Goal: Information Seeking & Learning: Learn about a topic

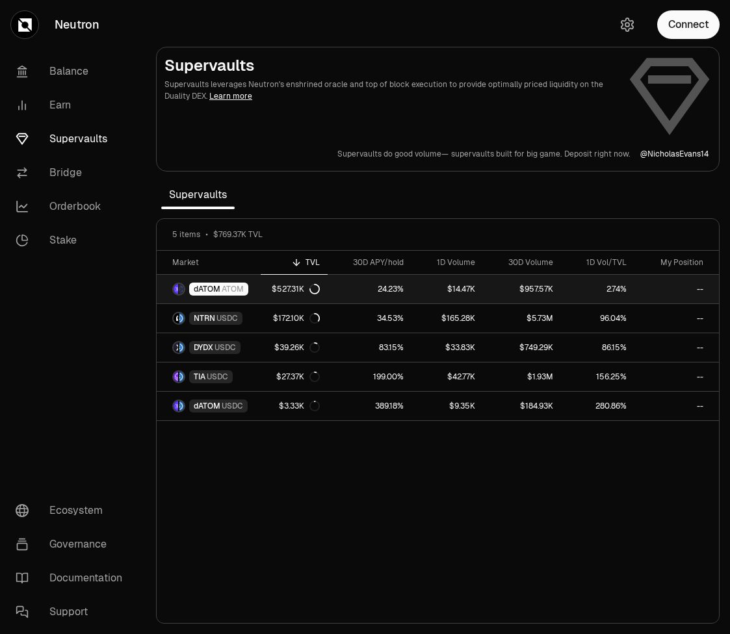
click at [231, 290] on span "ATOM" at bounding box center [233, 289] width 22 height 10
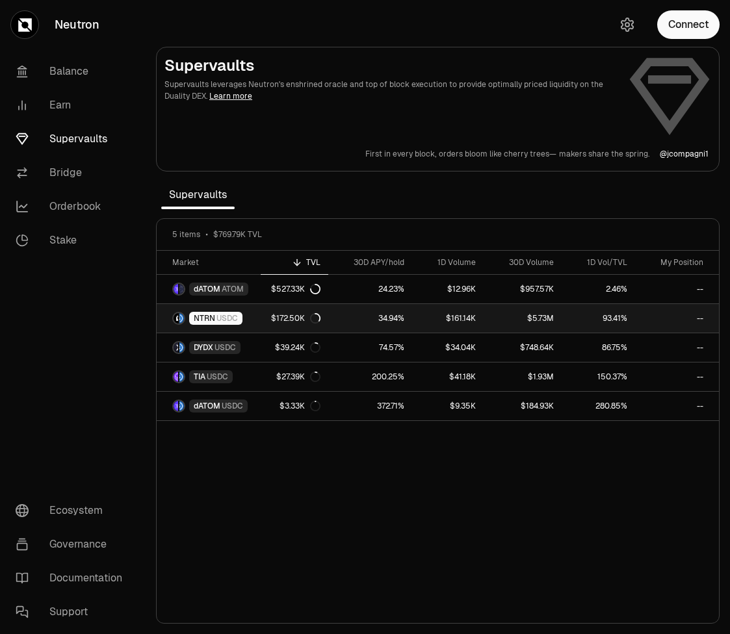
click at [216, 316] on span "USDC" at bounding box center [226, 318] width 21 height 10
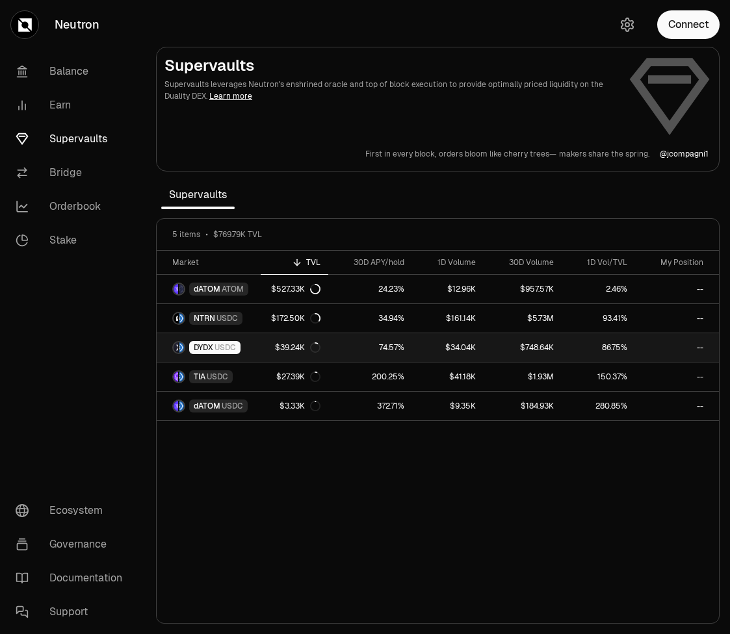
click at [219, 348] on span "USDC" at bounding box center [224, 347] width 21 height 10
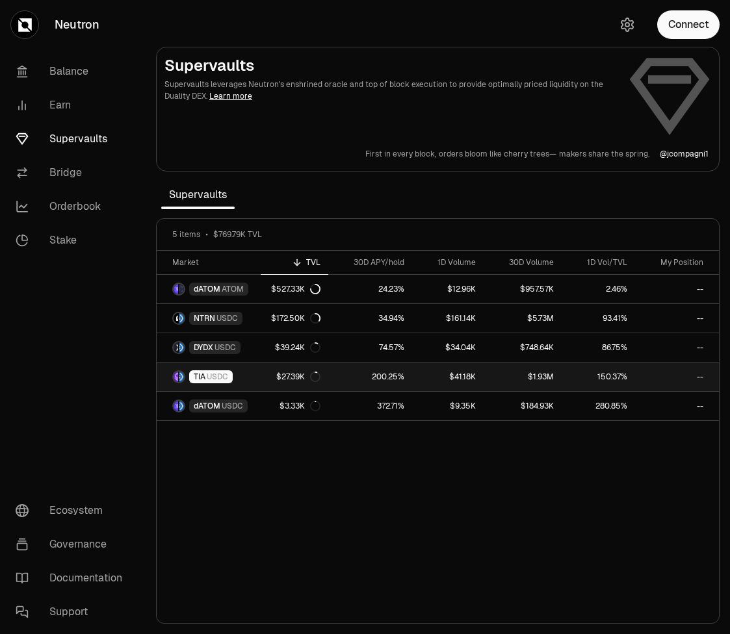
click at [228, 375] on span "USDC" at bounding box center [217, 377] width 21 height 10
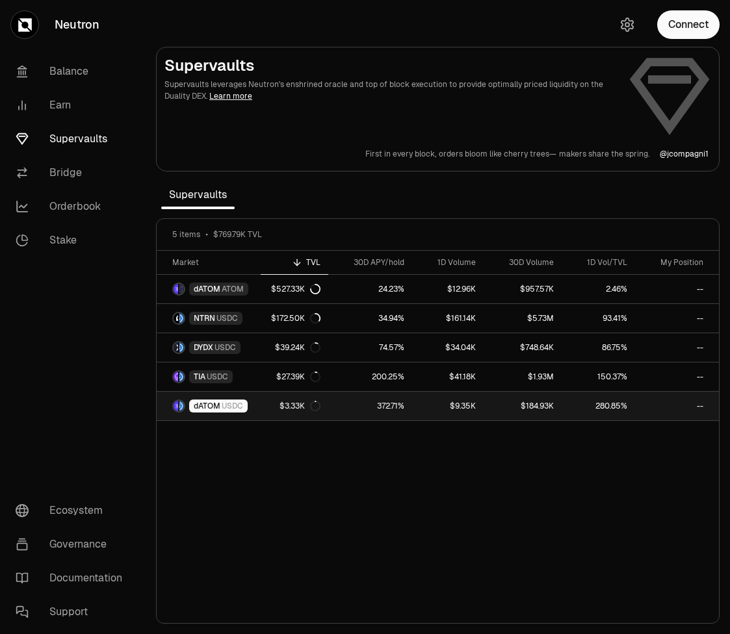
click at [220, 412] on div "dATOM USDC" at bounding box center [218, 406] width 58 height 13
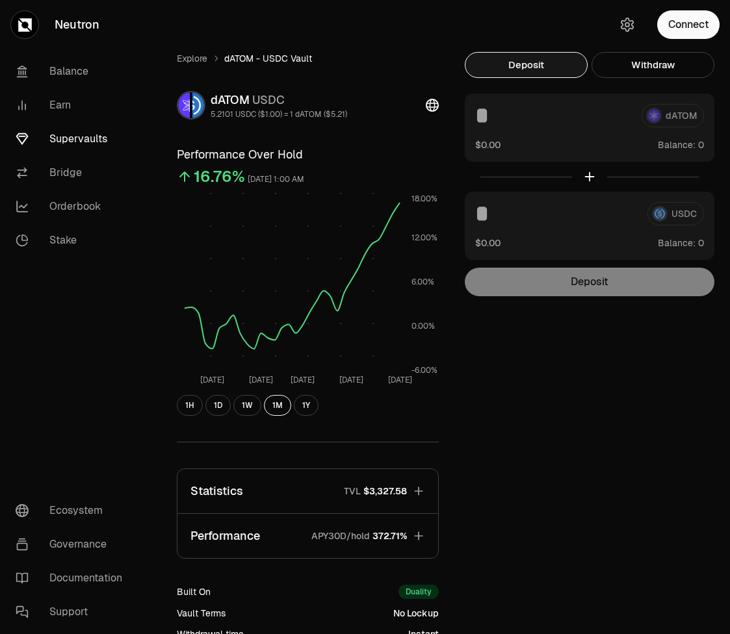
click at [415, 27] on div "Explore dATOM - USDC Vault dATOM USDC 5.2101 USDC ($1.00) = 1 dATOM ($5.21) Per…" at bounding box center [438, 396] width 584 height 792
click at [394, 154] on h3 "Performance Over Hold" at bounding box center [308, 155] width 262 height 18
click at [187, 405] on button "1H" at bounding box center [190, 405] width 26 height 21
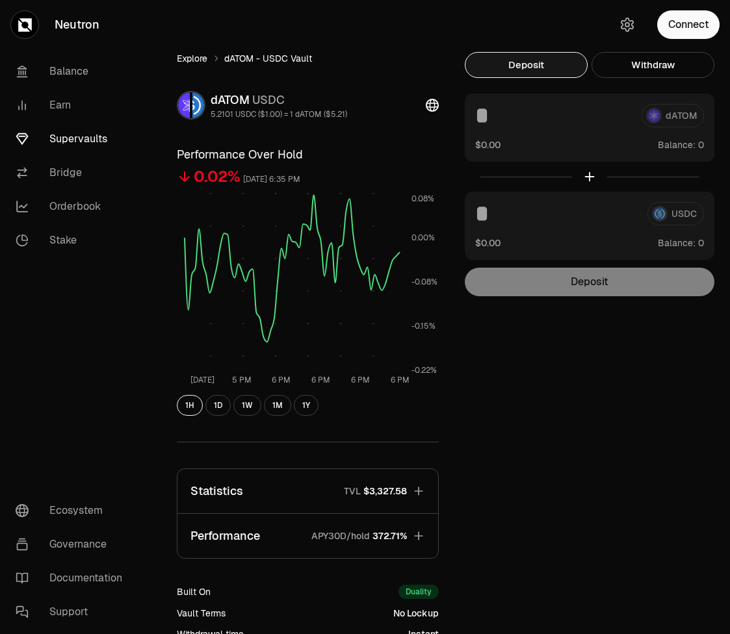
click at [196, 57] on link "Explore" at bounding box center [192, 58] width 31 height 13
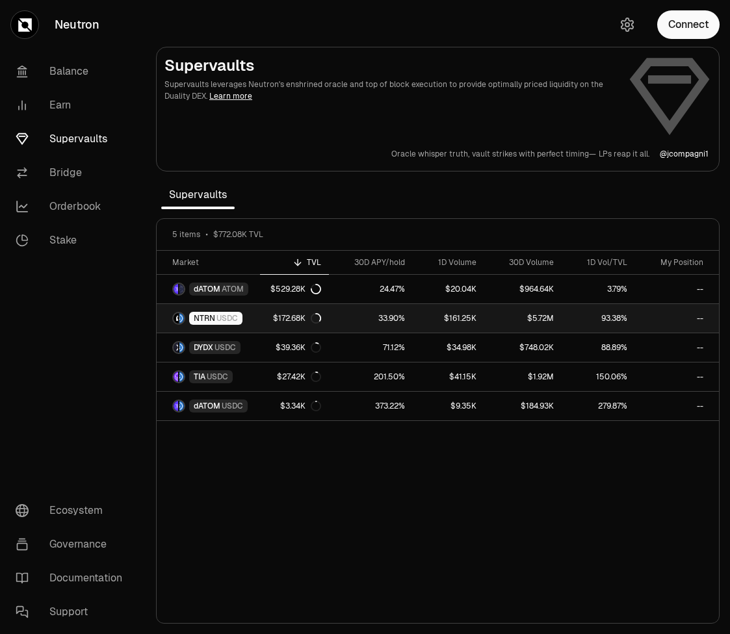
click at [225, 322] on span "USDC" at bounding box center [226, 318] width 21 height 10
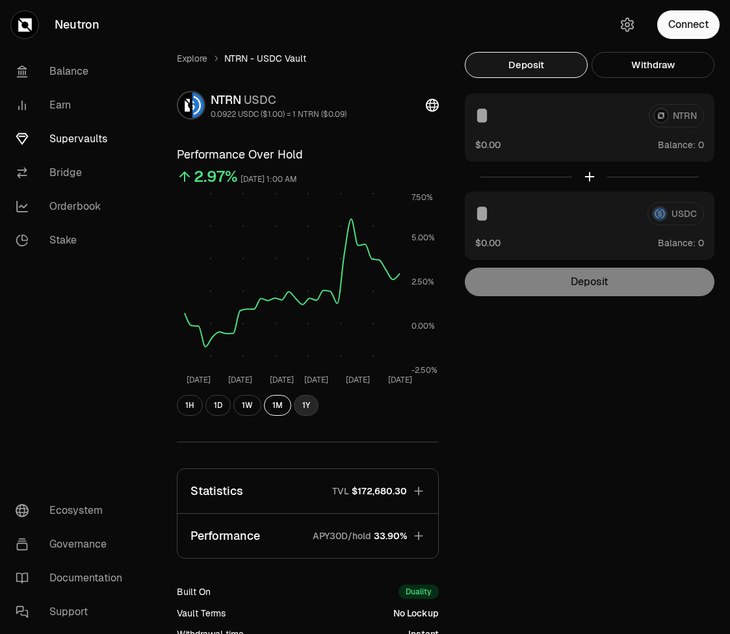
click at [305, 405] on button "1Y" at bounding box center [306, 405] width 25 height 21
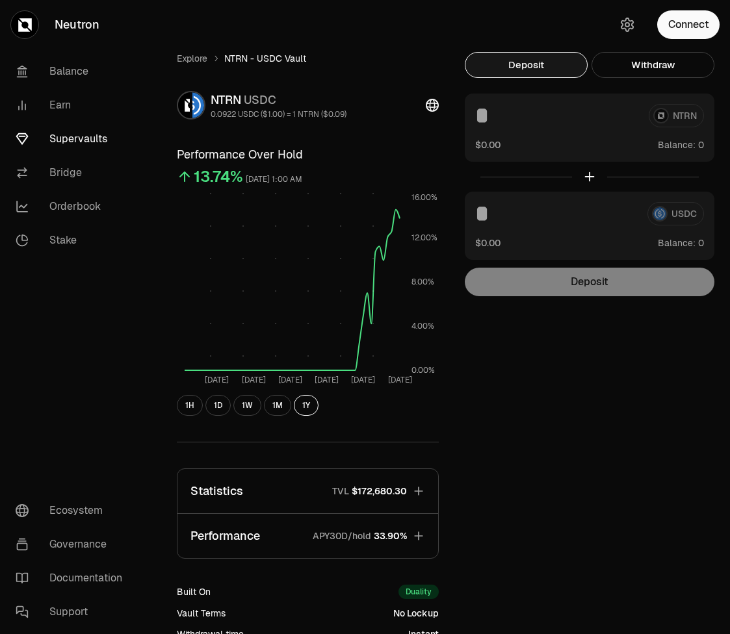
click at [375, 534] on span "33.90%" at bounding box center [390, 536] width 33 height 13
click at [400, 539] on span "33.90%" at bounding box center [390, 536] width 33 height 13
click at [196, 61] on link "Explore" at bounding box center [192, 58] width 31 height 13
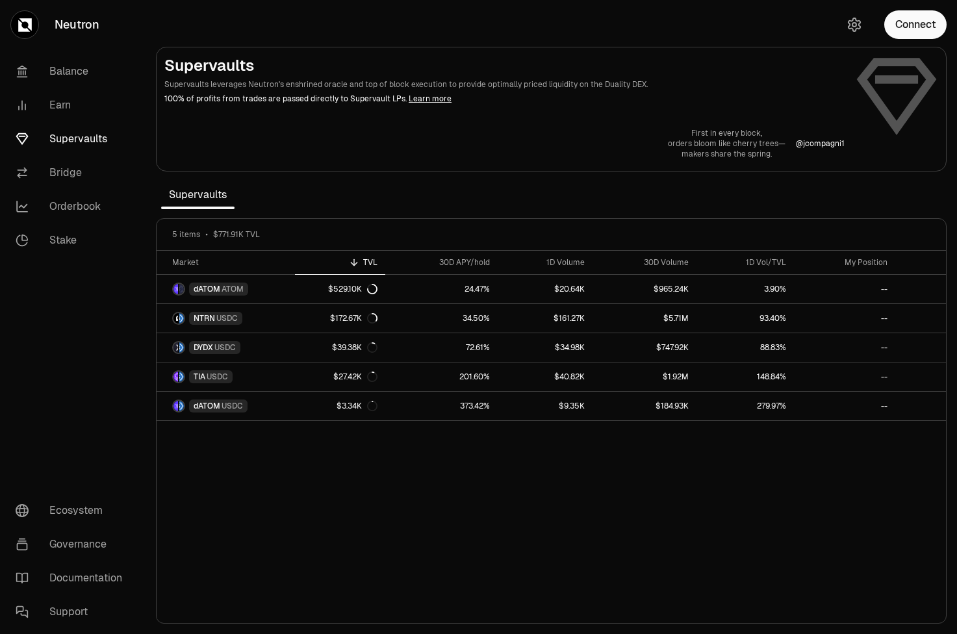
click at [834, 151] on div "First in every block, orders bloom like cherry trees— makers share the spring. …" at bounding box center [551, 143] width 774 height 31
drag, startPoint x: 871, startPoint y: 96, endPoint x: 439, endPoint y: 113, distance: 432.4
click at [459, 110] on div "Supervaults Supervaults leverages Neutron's enshrined oracle and top of block e…" at bounding box center [551, 107] width 774 height 104
click at [351, 131] on div "Digital cold war— screens glow with silent offers— predators take aim. @ neutro…" at bounding box center [551, 143] width 774 height 31
click at [313, 223] on div "5 items $771.91K TVL" at bounding box center [551, 235] width 789 height 32
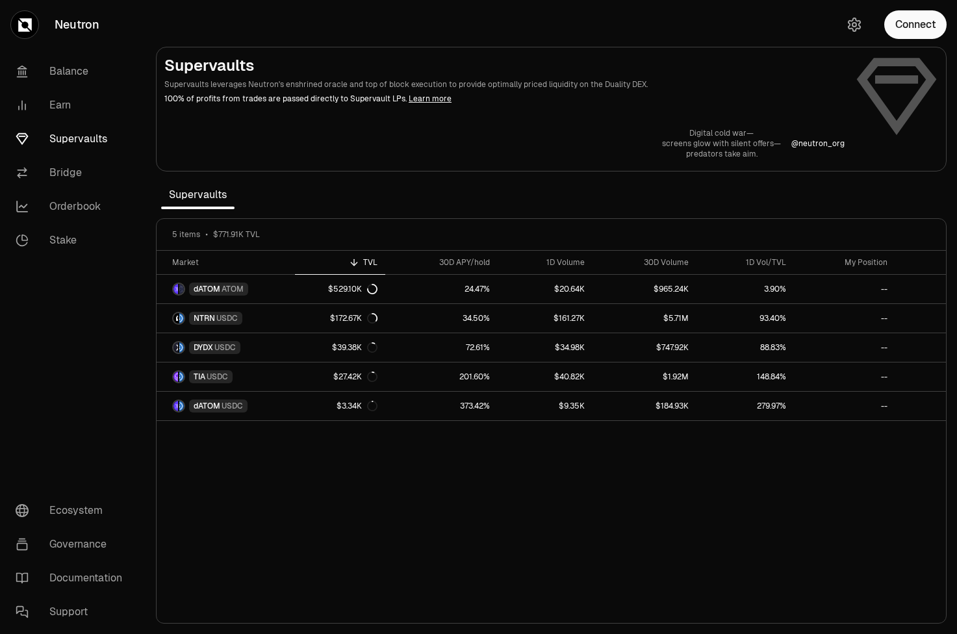
click at [535, 456] on div "Market TVL 30D APY/hold 1D Volume 30D Volume 1D Vol/TVL My Position dATOM ATOM …" at bounding box center [551, 437] width 789 height 373
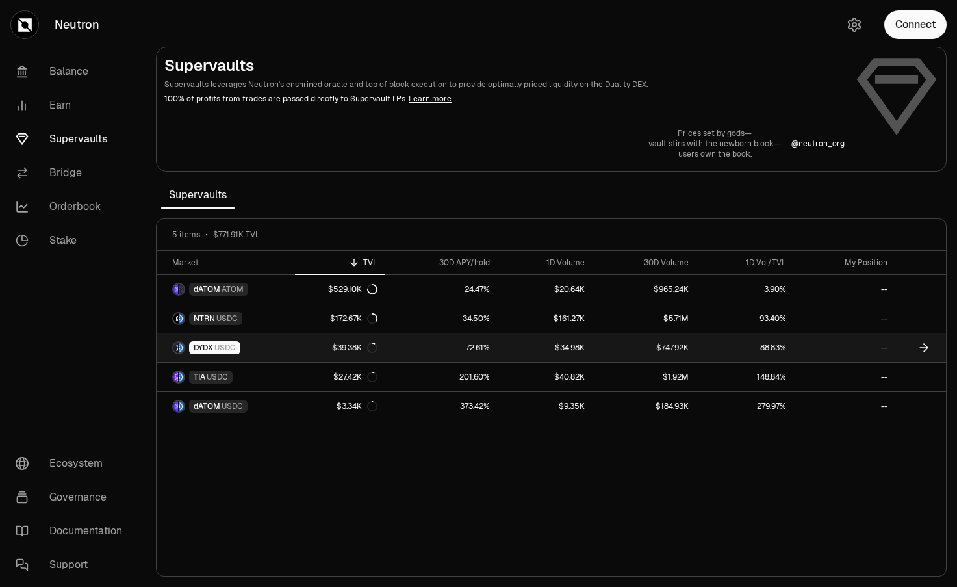
click at [918, 348] on icon at bounding box center [924, 347] width 13 height 13
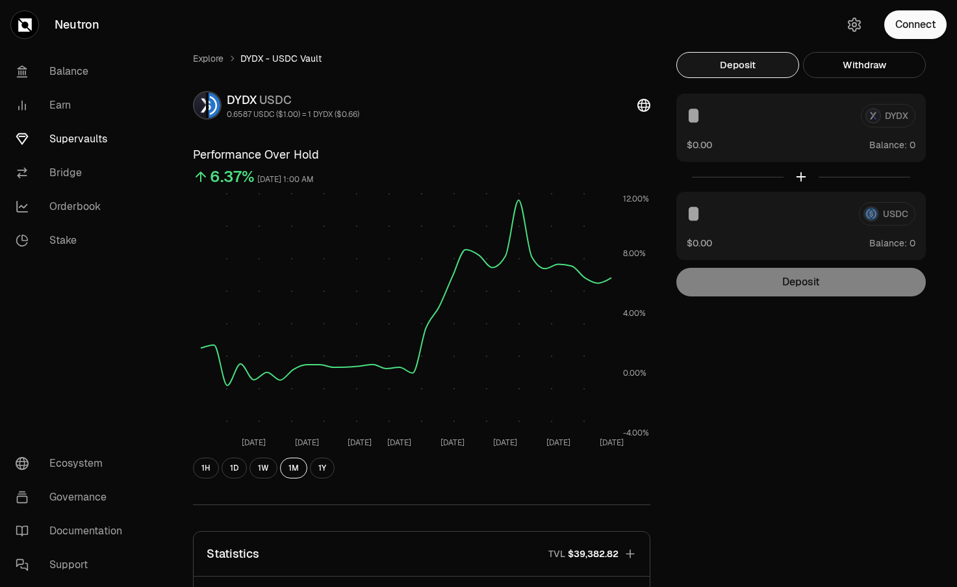
click at [832, 79] on div "Deposit Withdraw DYDX $0.00 Balance: USDC $0.00 Balance: Deposit Balance: $0.00…" at bounding box center [801, 174] width 250 height 244
click at [844, 67] on button "Withdraw" at bounding box center [864, 65] width 123 height 26
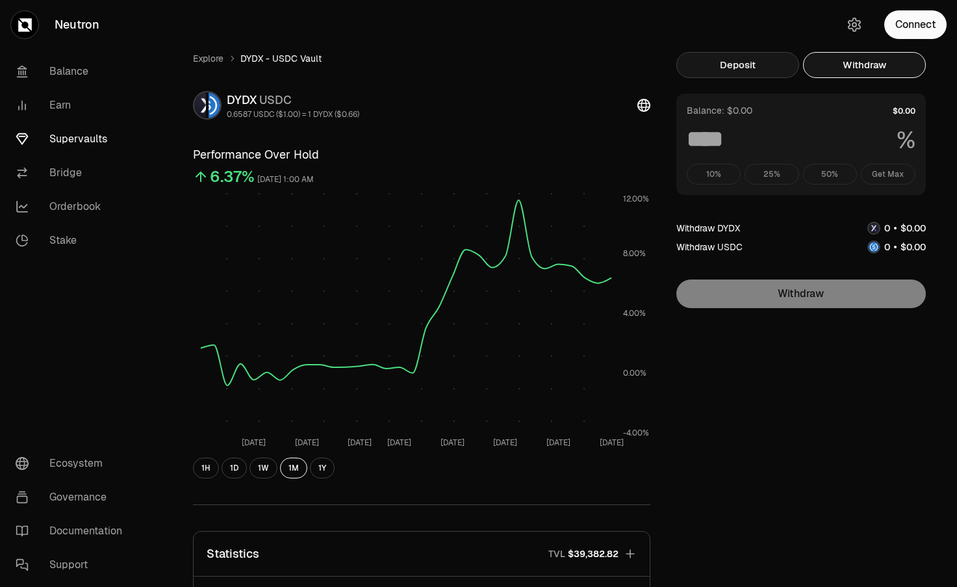
click at [784, 57] on button "Deposit" at bounding box center [737, 65] width 123 height 26
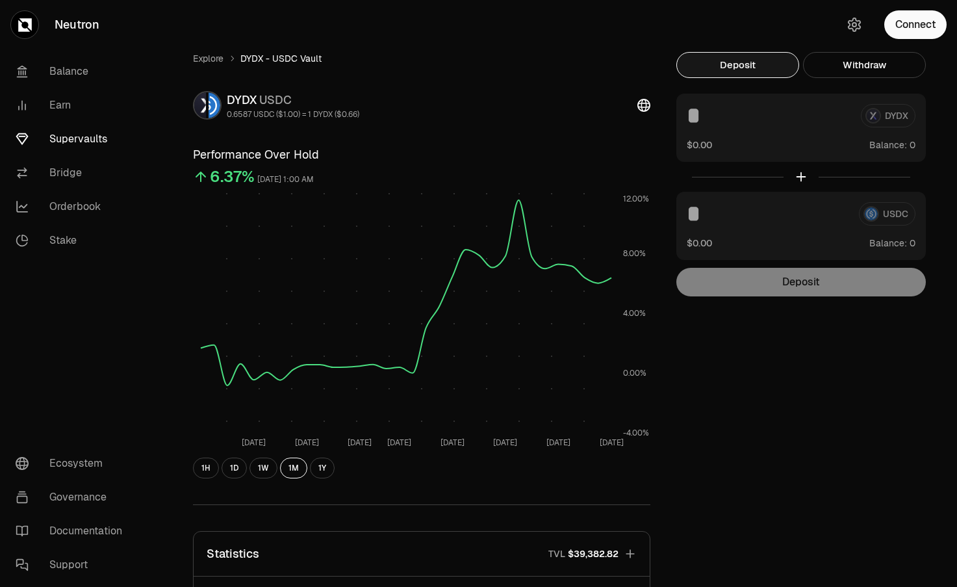
click at [882, 114] on div "DYDX" at bounding box center [801, 115] width 229 height 23
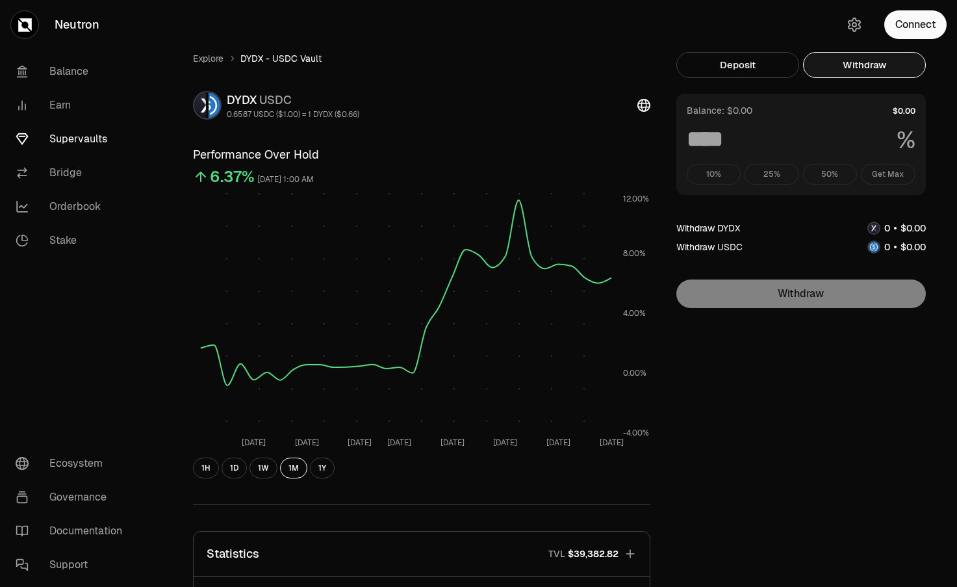
click at [863, 65] on button "Withdraw" at bounding box center [864, 65] width 123 height 26
click at [788, 353] on div "Explore DYDX - USDC Vault DYDX USDC 0.6587 USDC ($1.00) = 1 DYDX ($0.66) Perfor…" at bounding box center [551, 424] width 749 height 745
click at [885, 185] on div "Balance: $0.00 % 10% 25% 50% Get Max" at bounding box center [801, 144] width 250 height 101
click at [888, 173] on div "10% 25% 50% Get Max" at bounding box center [801, 174] width 229 height 21
click at [832, 177] on div "10% 25% 50% Get Max" at bounding box center [801, 174] width 229 height 21
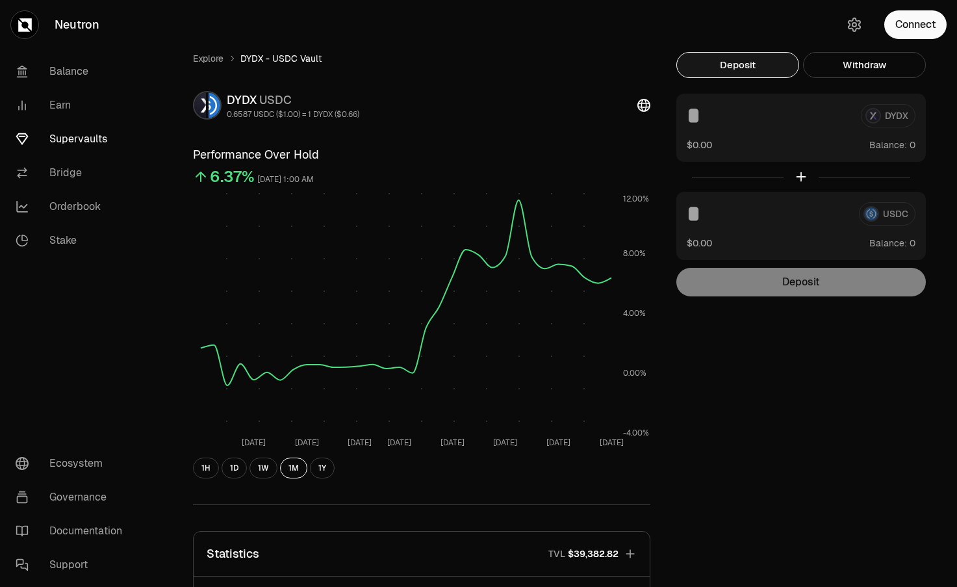
click at [747, 70] on button "Deposit" at bounding box center [737, 65] width 123 height 26
click at [316, 469] on button "1Y" at bounding box center [322, 467] width 25 height 21
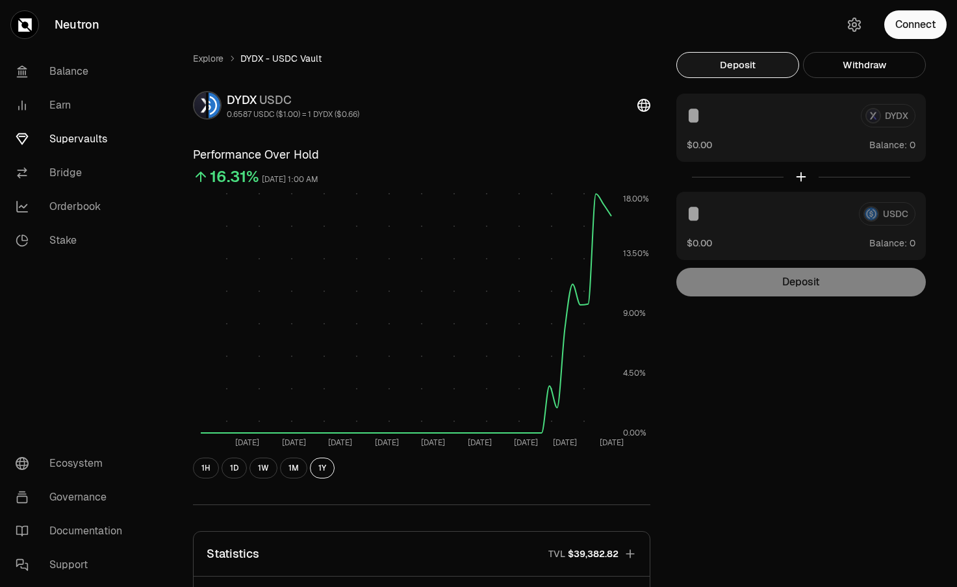
scroll to position [250, 0]
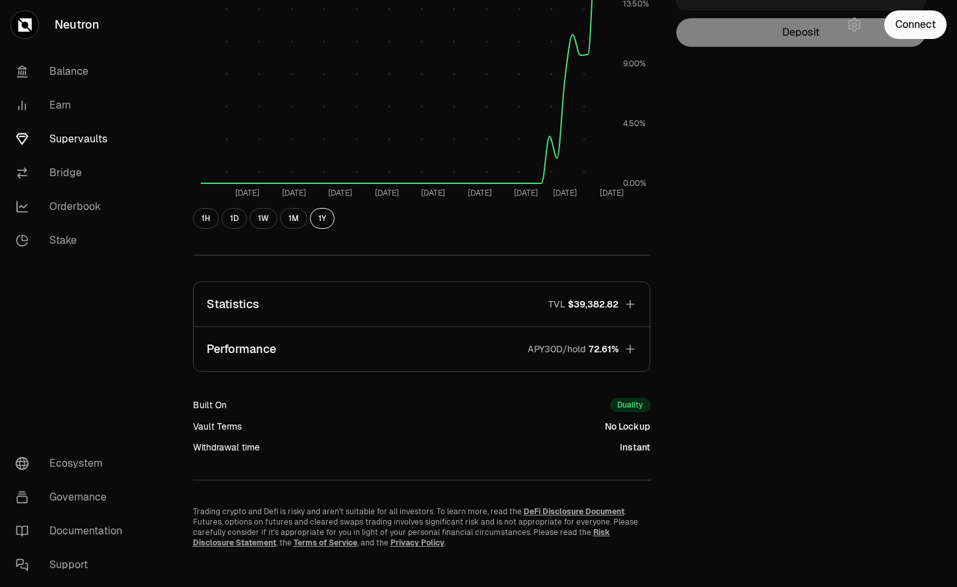
click at [632, 302] on icon "button" at bounding box center [630, 304] width 13 height 13
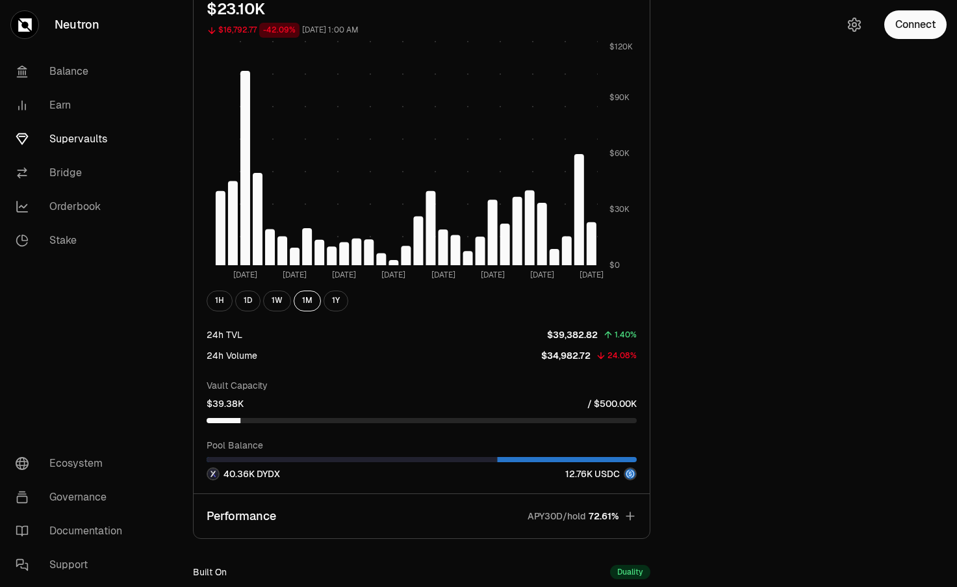
scroll to position [1029, 0]
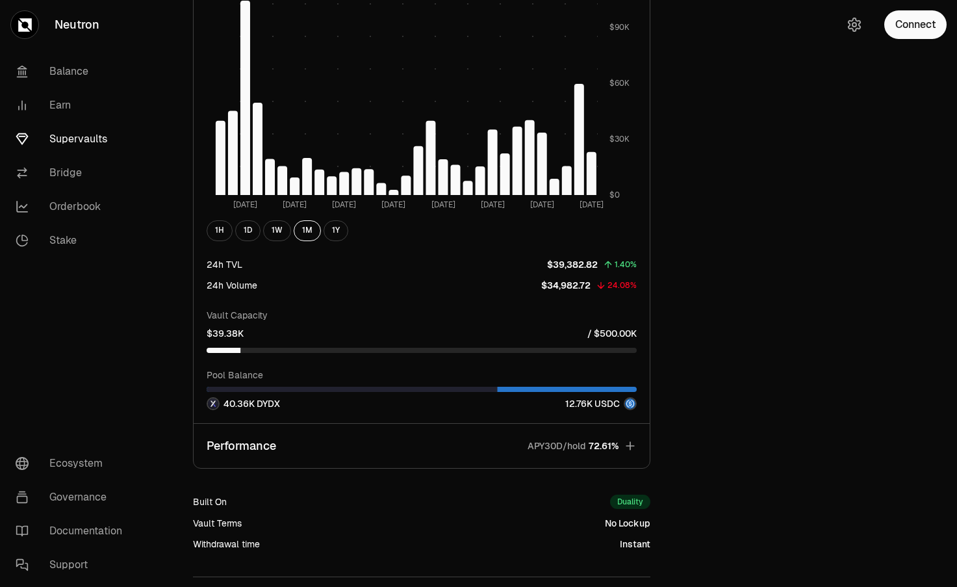
click at [633, 447] on icon "button" at bounding box center [630, 445] width 13 height 13
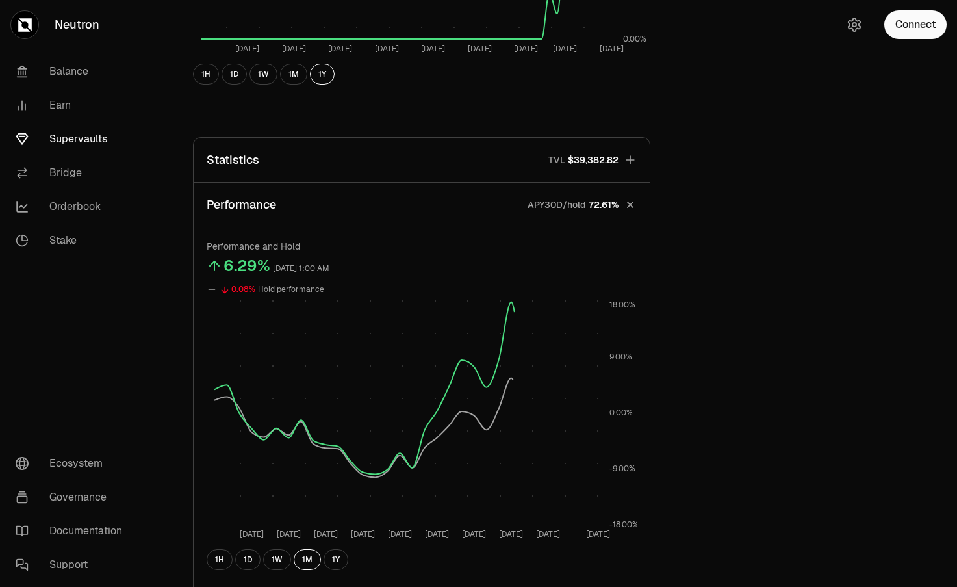
scroll to position [332, 0]
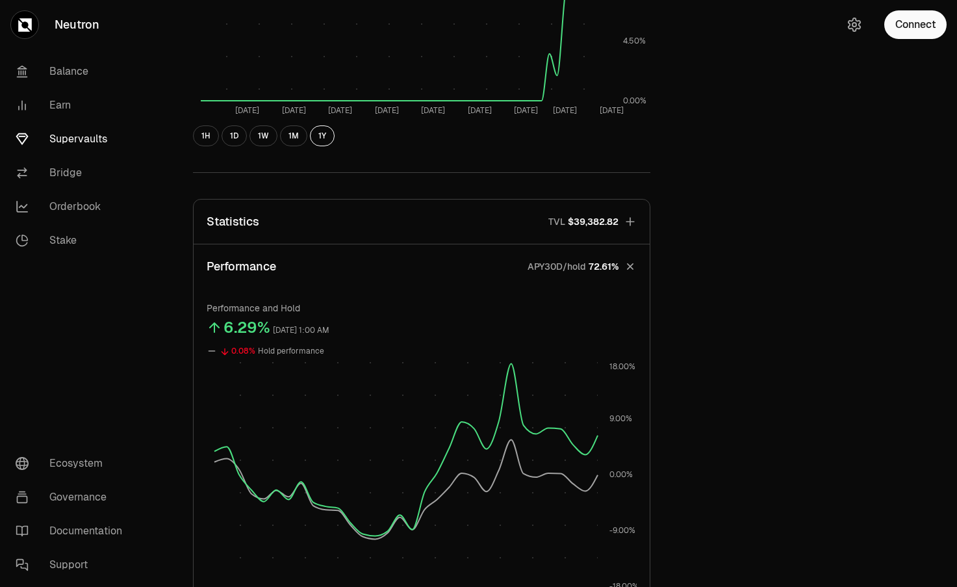
click at [634, 225] on icon "button" at bounding box center [630, 221] width 13 height 13
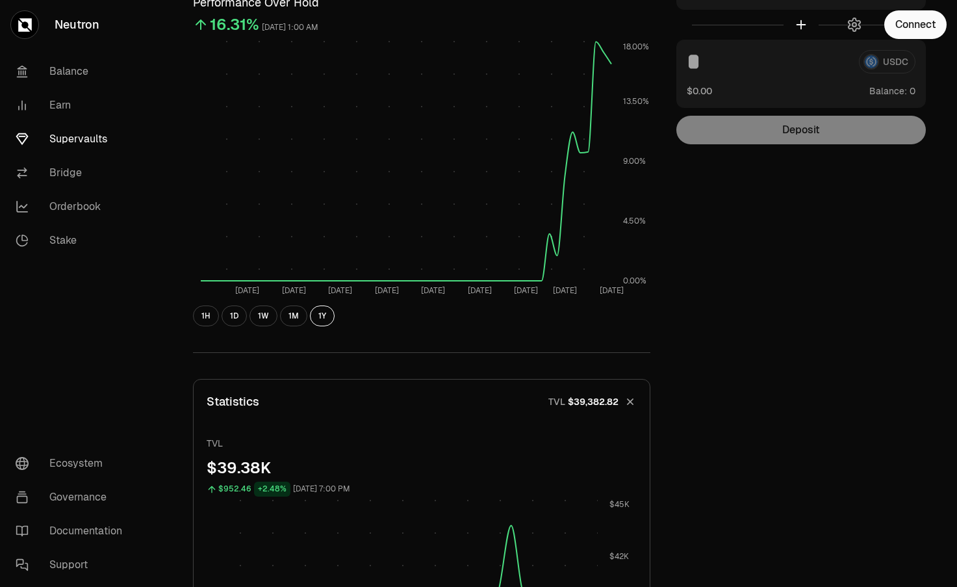
scroll to position [0, 0]
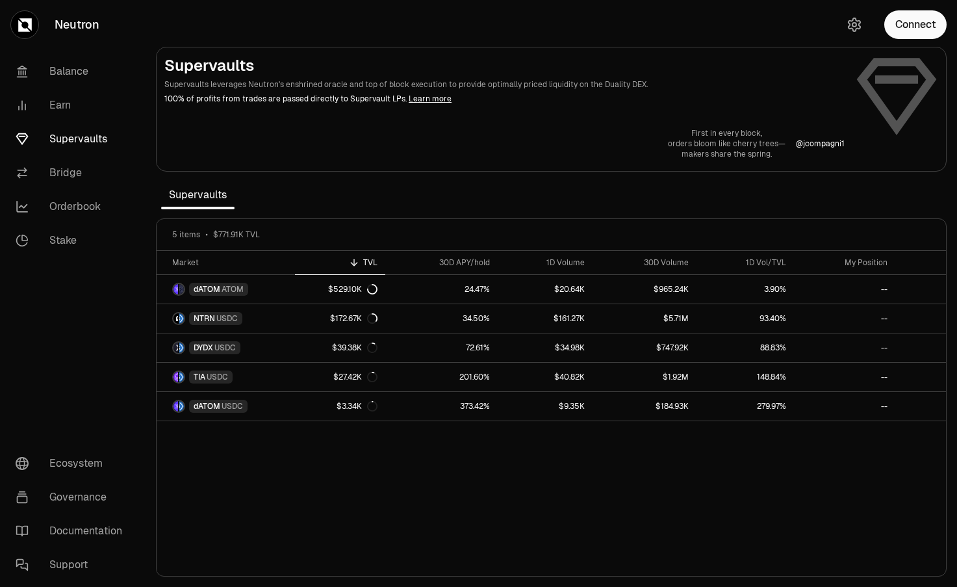
click at [701, 198] on section "Supervaults Supervaults leverages Neutron's enshrined oracle and top of block e…" at bounding box center [552, 293] width 812 height 587
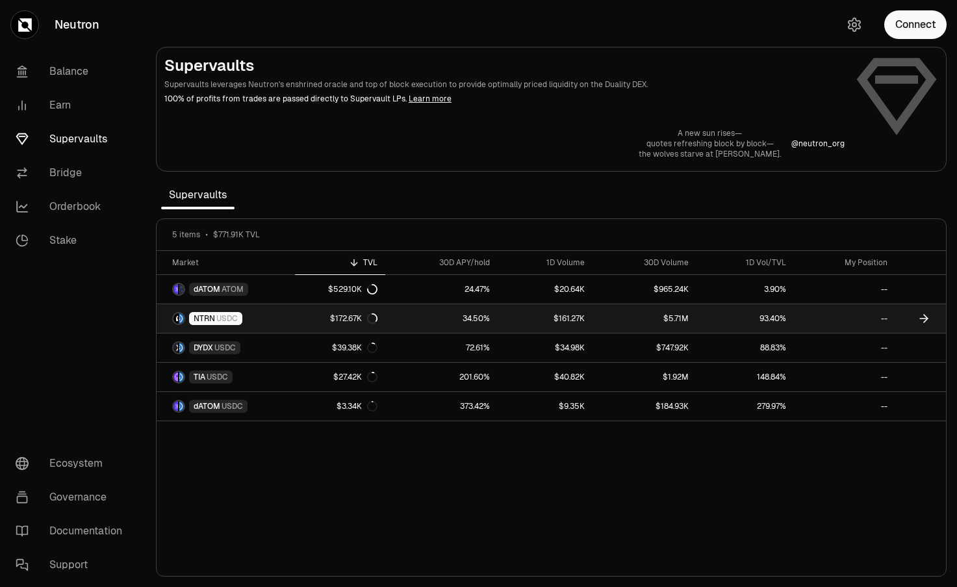
click at [218, 317] on span "USDC" at bounding box center [226, 318] width 21 height 10
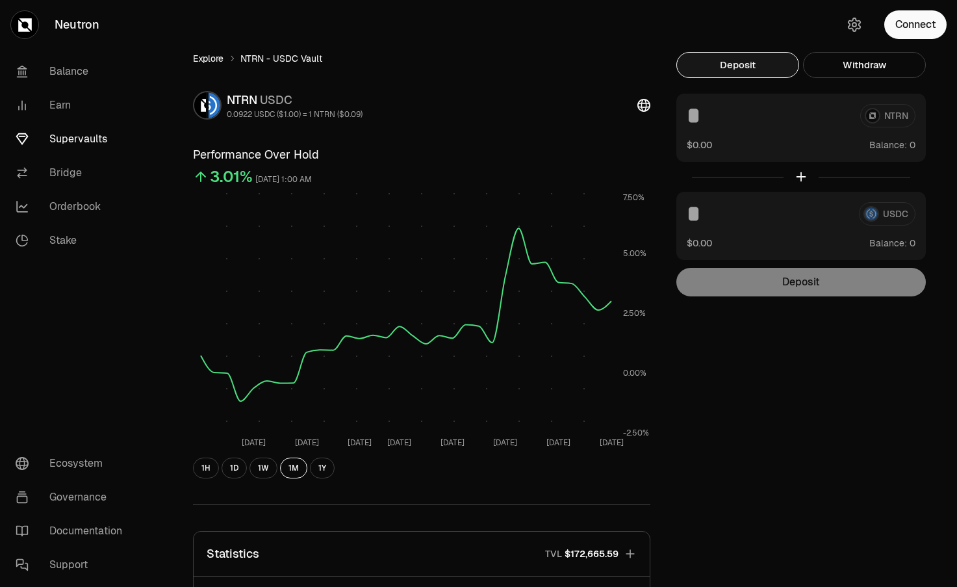
click at [205, 53] on link "Explore" at bounding box center [208, 58] width 31 height 13
